Goal: Task Accomplishment & Management: Use online tool/utility

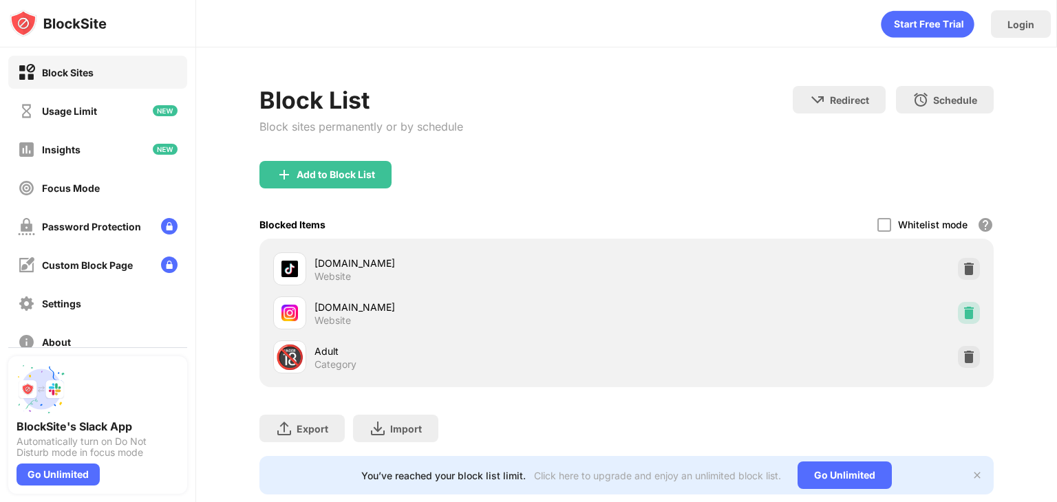
click at [962, 314] on img at bounding box center [969, 313] width 14 height 14
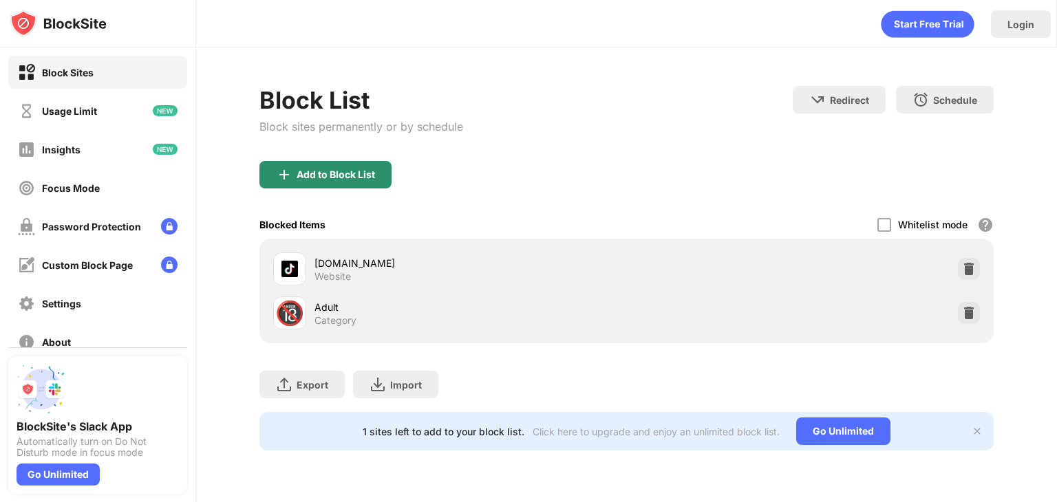
drag, startPoint x: 331, startPoint y: 174, endPoint x: 385, endPoint y: 167, distance: 54.8
click at [335, 174] on div "Add to Block List" at bounding box center [336, 174] width 78 height 11
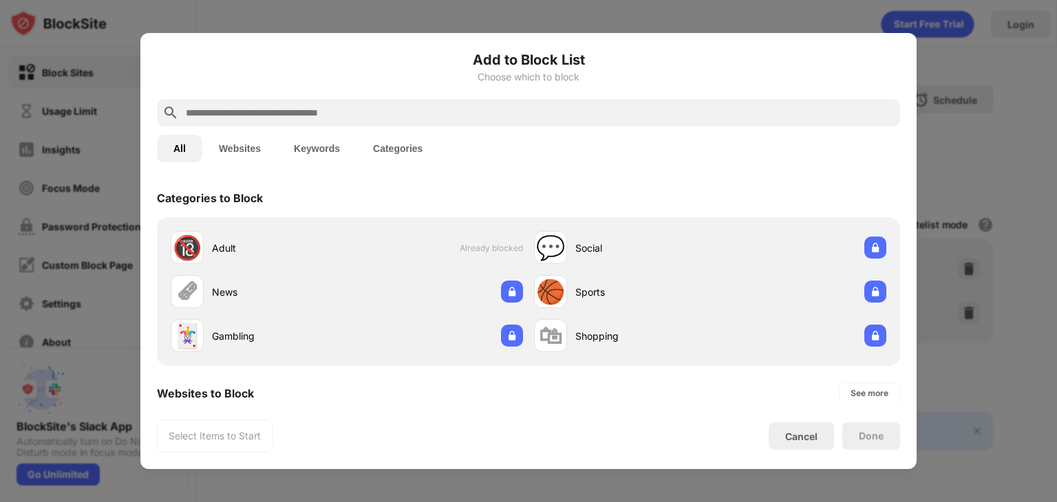
drag, startPoint x: 371, startPoint y: 89, endPoint x: 368, endPoint y: 113, distance: 24.2
click at [371, 99] on div "Add to Block List Choose which to block All Websites Keywords Categories Catego…" at bounding box center [528, 251] width 743 height 403
click at [368, 114] on input "text" at bounding box center [539, 113] width 710 height 17
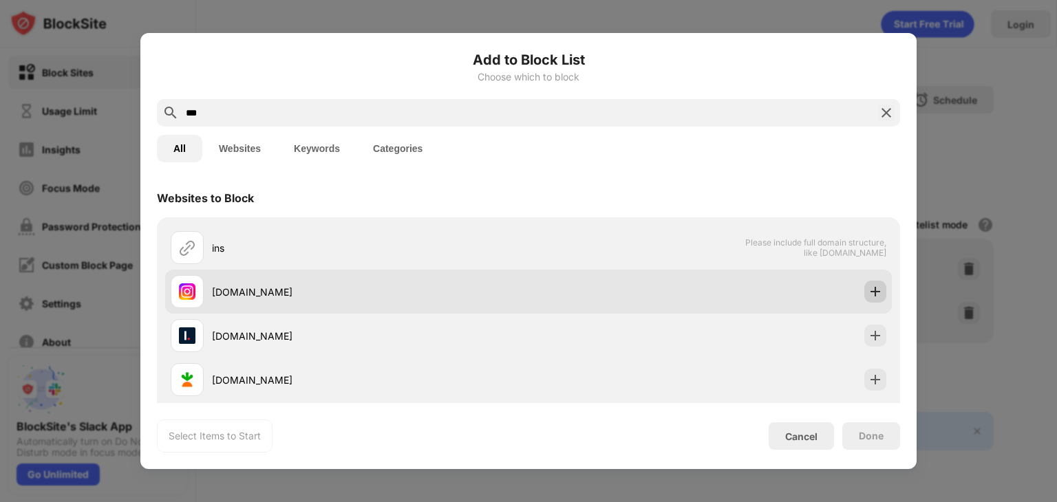
type input "***"
click at [871, 295] on img at bounding box center [875, 292] width 14 height 14
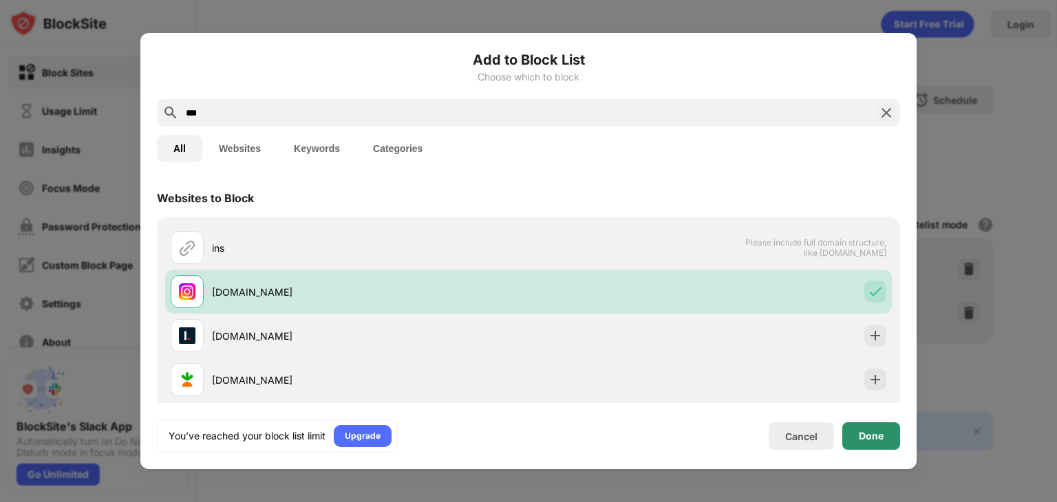
click at [855, 449] on div "Done" at bounding box center [871, 436] width 58 height 28
